Goal: Submit feedback/report problem

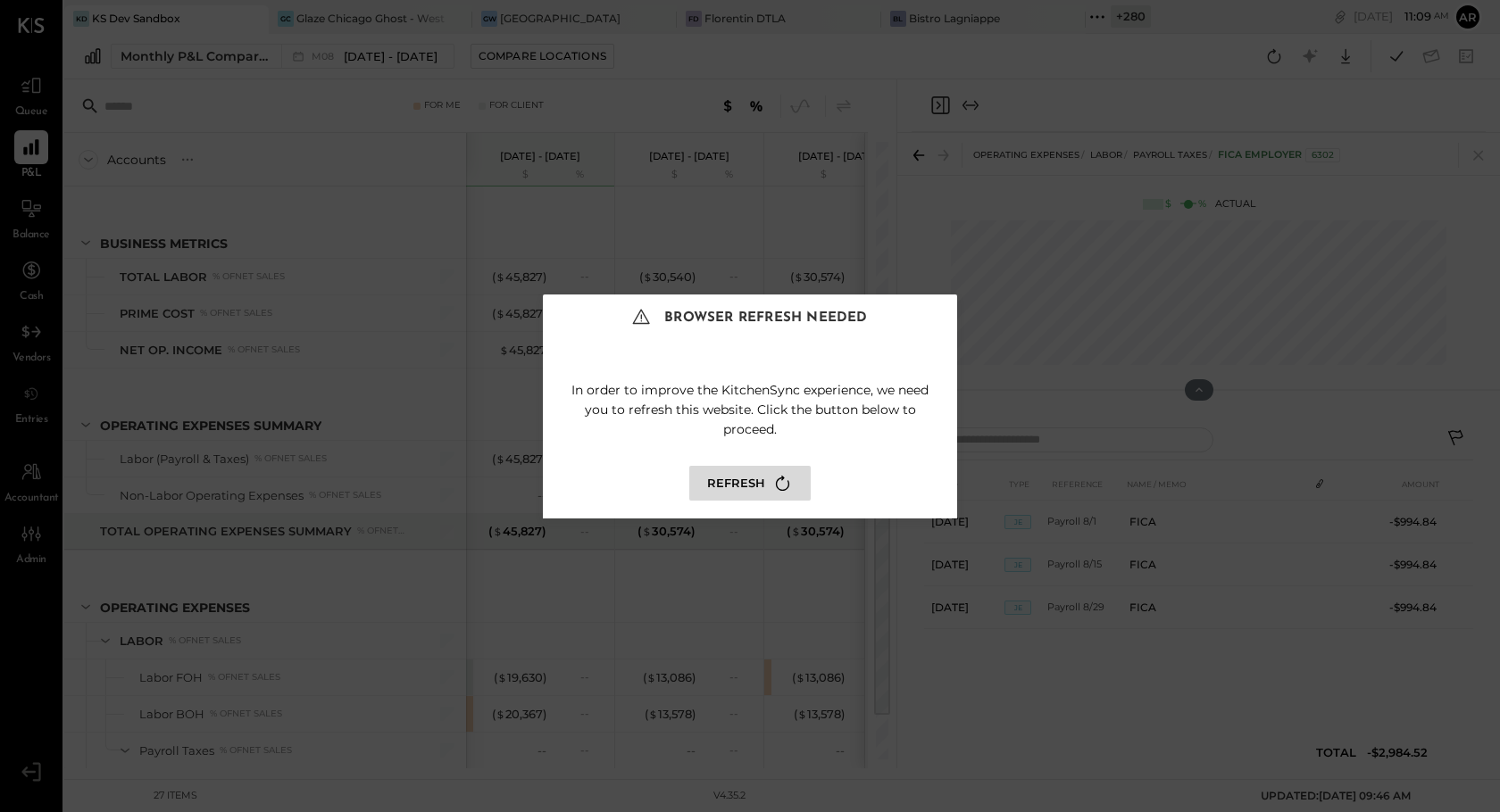
scroll to position [305, 0]
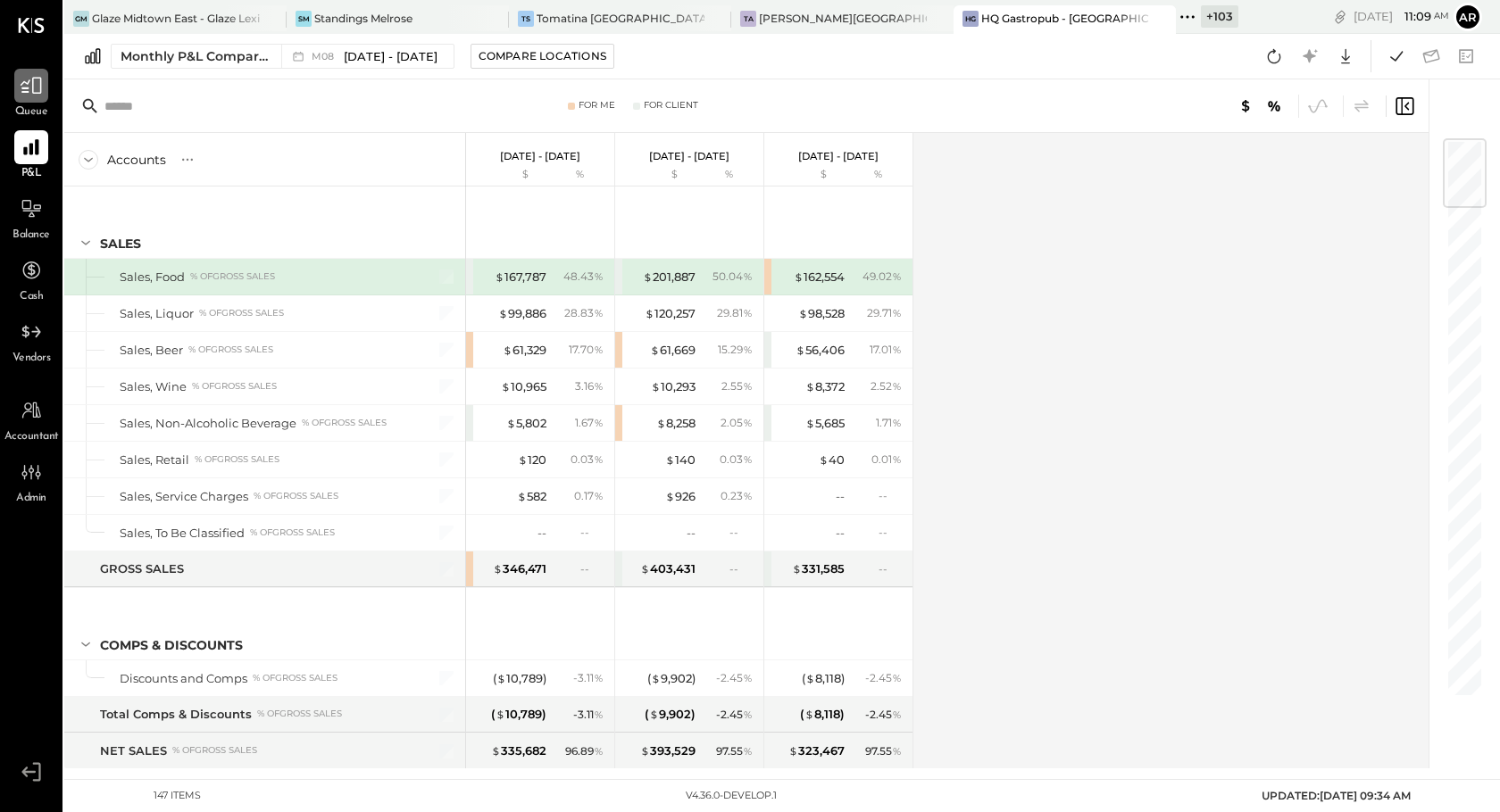
click at [30, 102] on div at bounding box center [31, 85] width 34 height 34
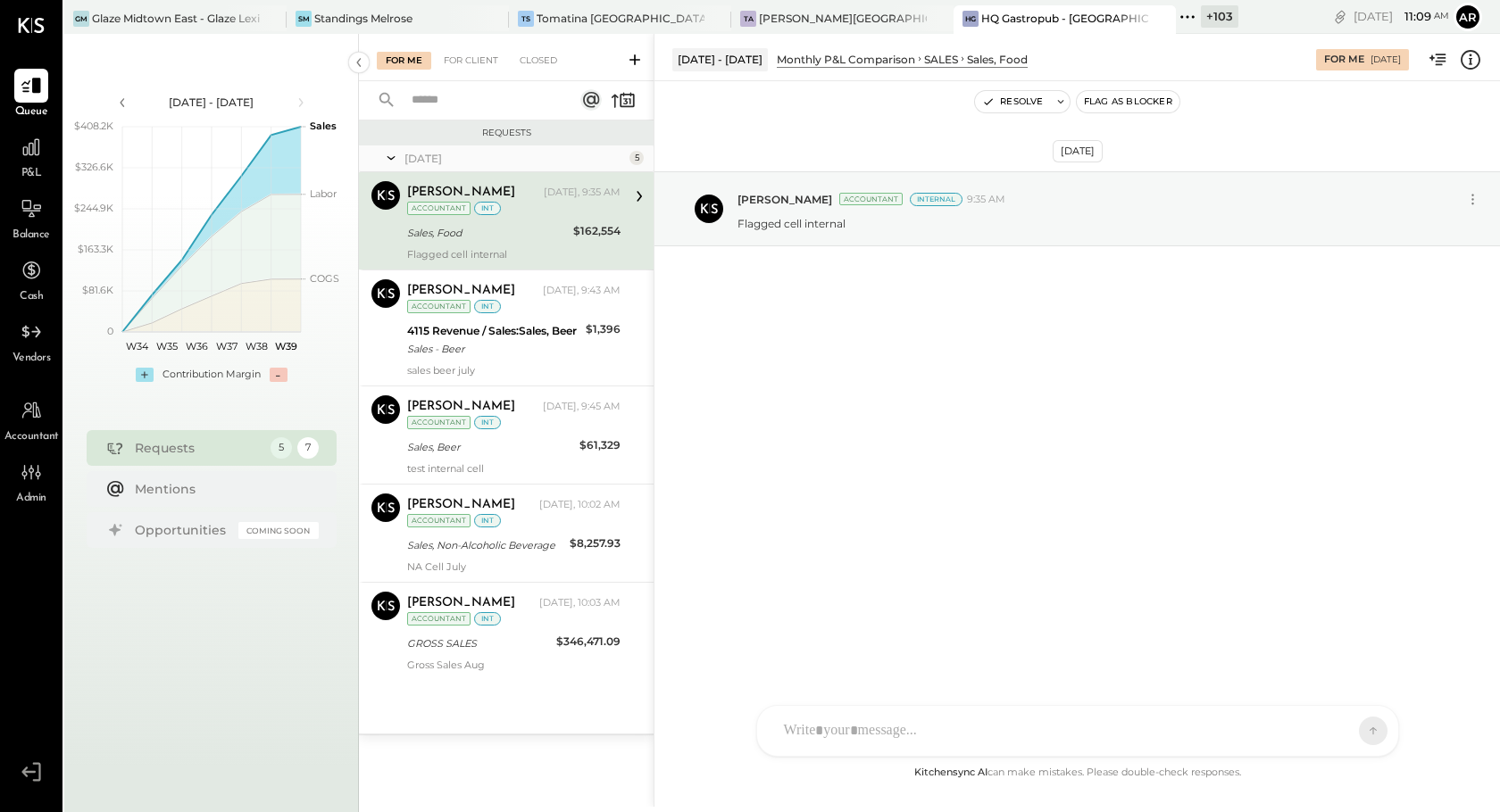
click at [1060, 103] on icon at bounding box center [1060, 101] width 12 height 12
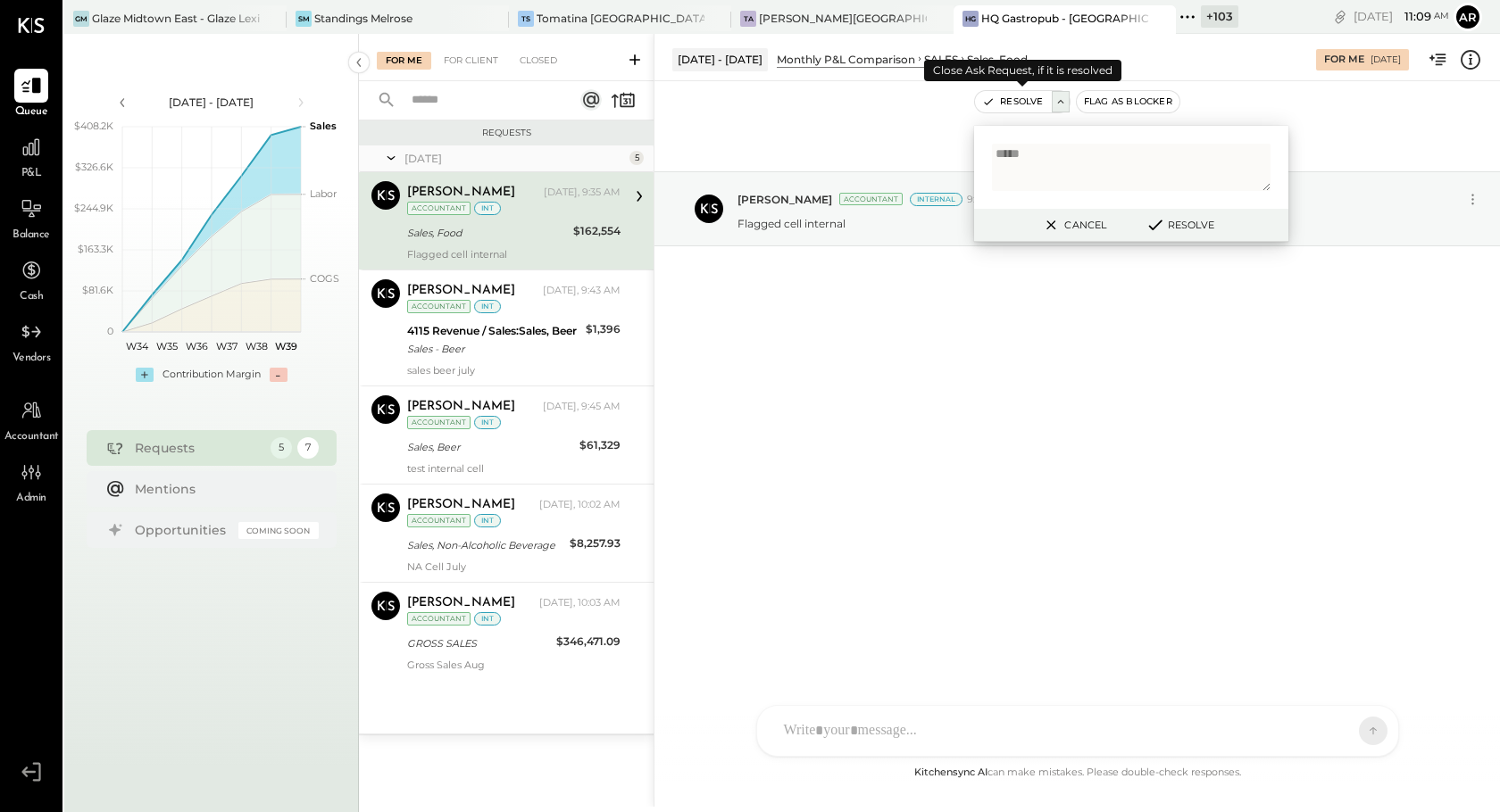
type textarea "******"
click at [1005, 736] on div "AL [PERSON_NAME] S Santa JP [PERSON_NAME] AT [PERSON_NAME] Test User ST Santa T…" at bounding box center [1077, 730] width 642 height 52
click at [1118, 163] on textarea at bounding box center [1131, 167] width 278 height 47
click at [1082, 217] on button "Cancel" at bounding box center [1073, 225] width 77 height 23
